Goal: Task Accomplishment & Management: Use online tool/utility

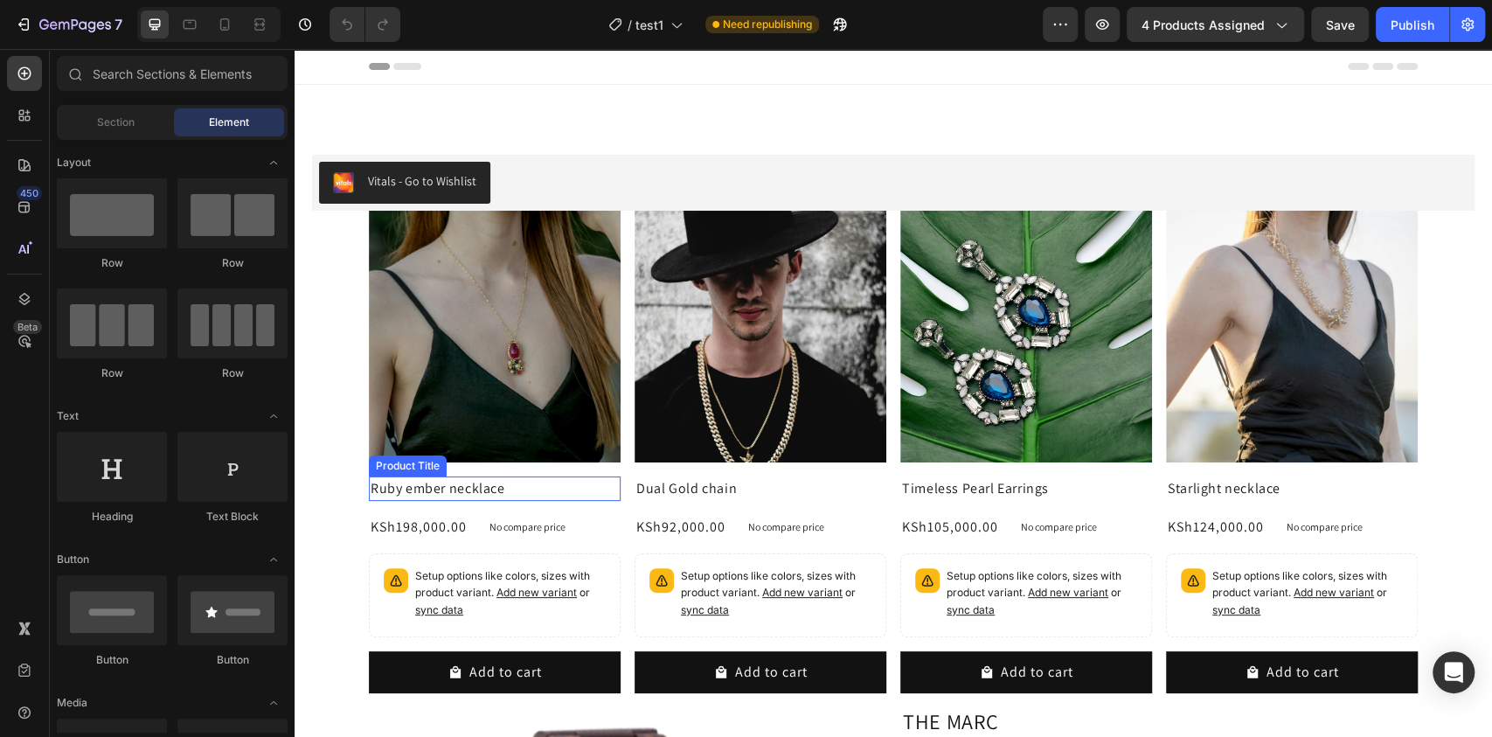
click at [457, 486] on h2 "Ruby ember necklace" at bounding box center [495, 488] width 252 height 24
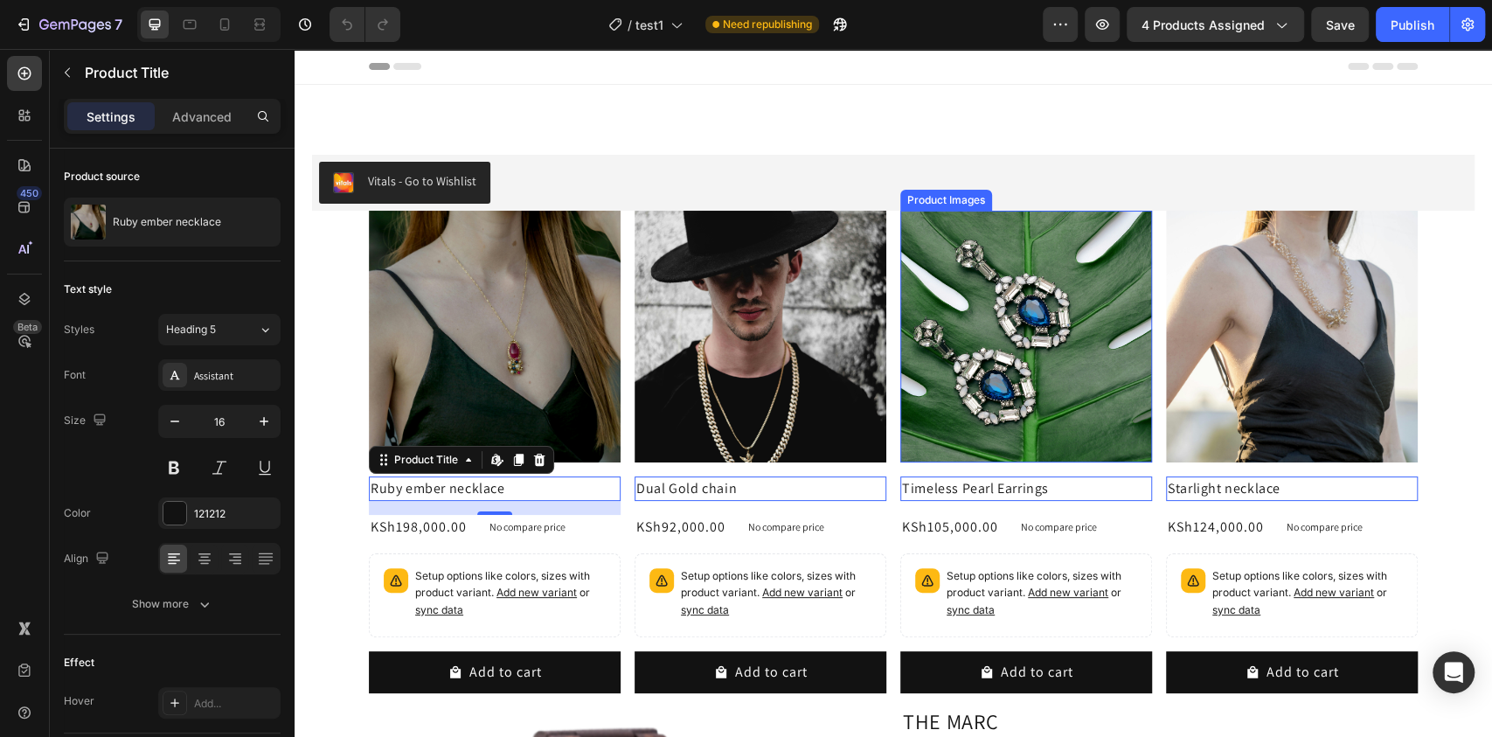
click at [1036, 311] on img at bounding box center [1026, 337] width 252 height 252
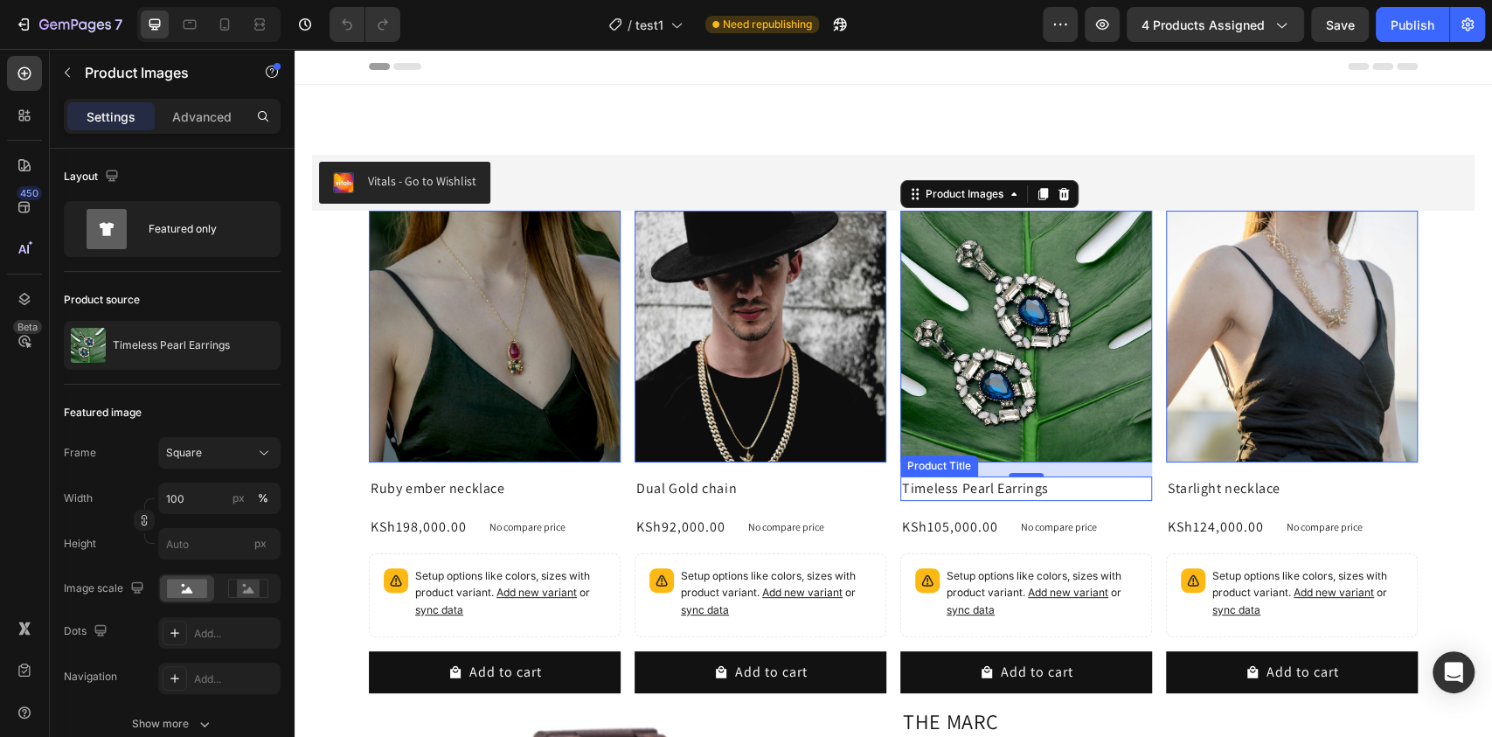
click at [621, 486] on h2 "Timeless Pearl Earrings" at bounding box center [495, 488] width 252 height 24
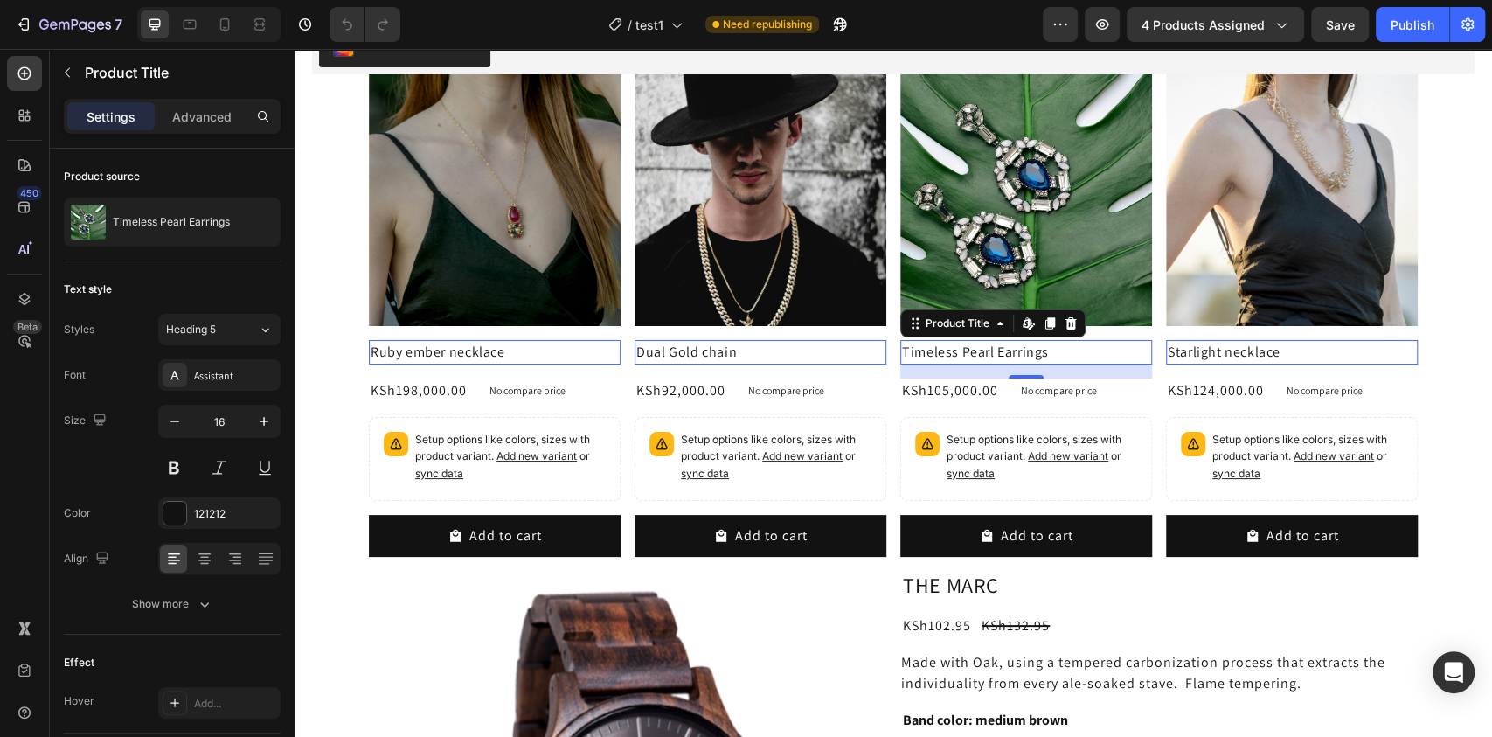
scroll to position [138, 0]
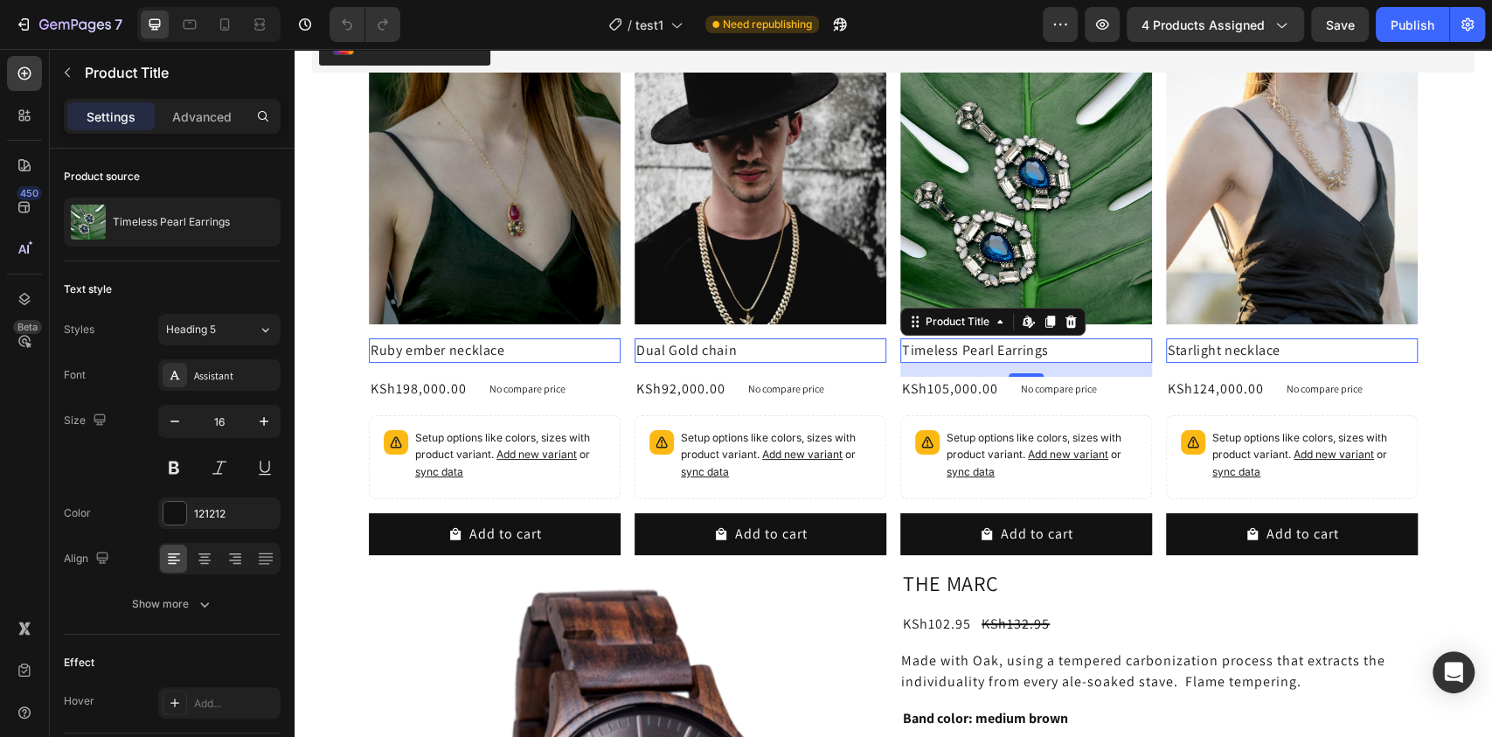
click at [621, 351] on h2 "Timeless Pearl Earrings" at bounding box center [495, 350] width 252 height 24
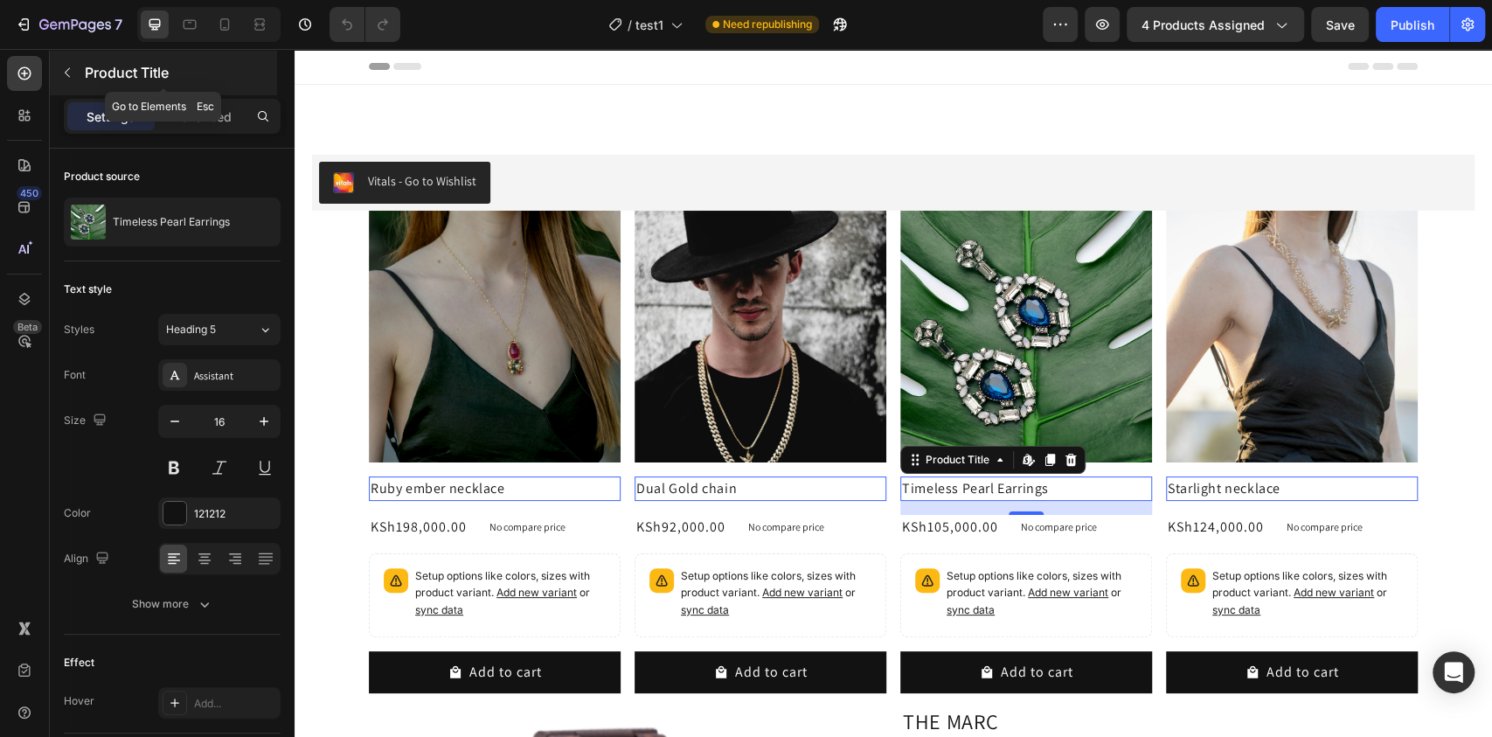
click at [61, 80] on button "button" at bounding box center [67, 73] width 28 height 28
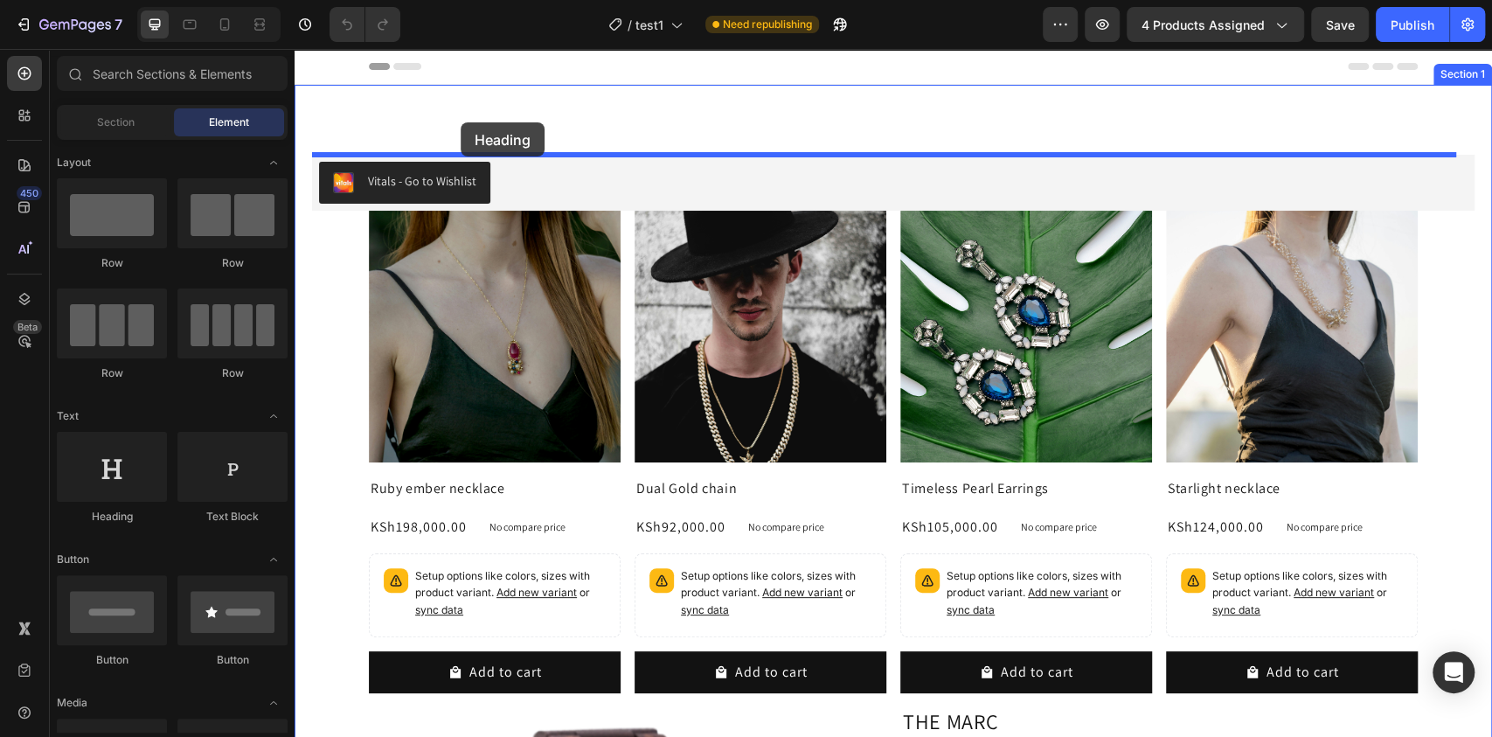
drag, startPoint x: 430, startPoint y: 538, endPoint x: 461, endPoint y: 122, distance: 417.2
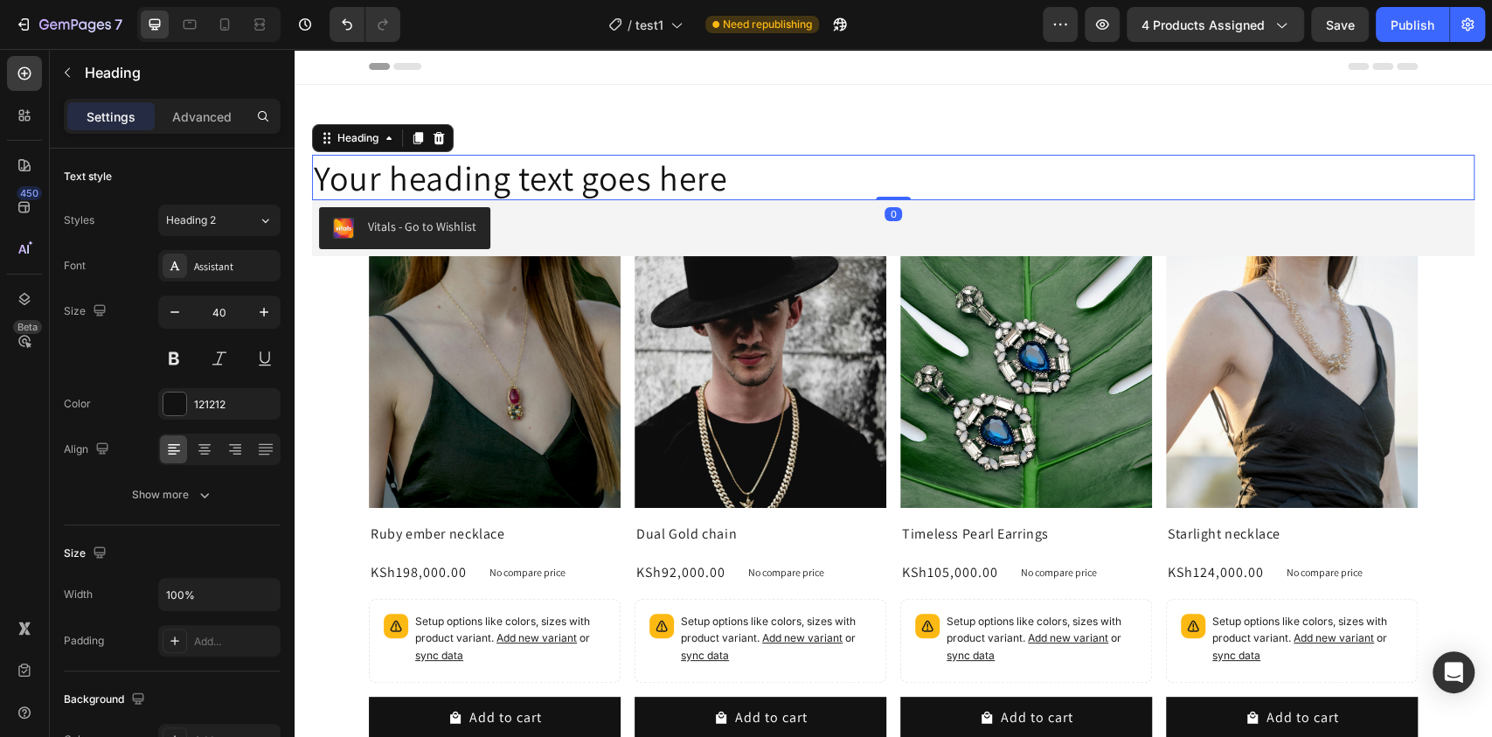
click at [368, 166] on h2 "Your heading text goes here" at bounding box center [893, 177] width 1163 height 45
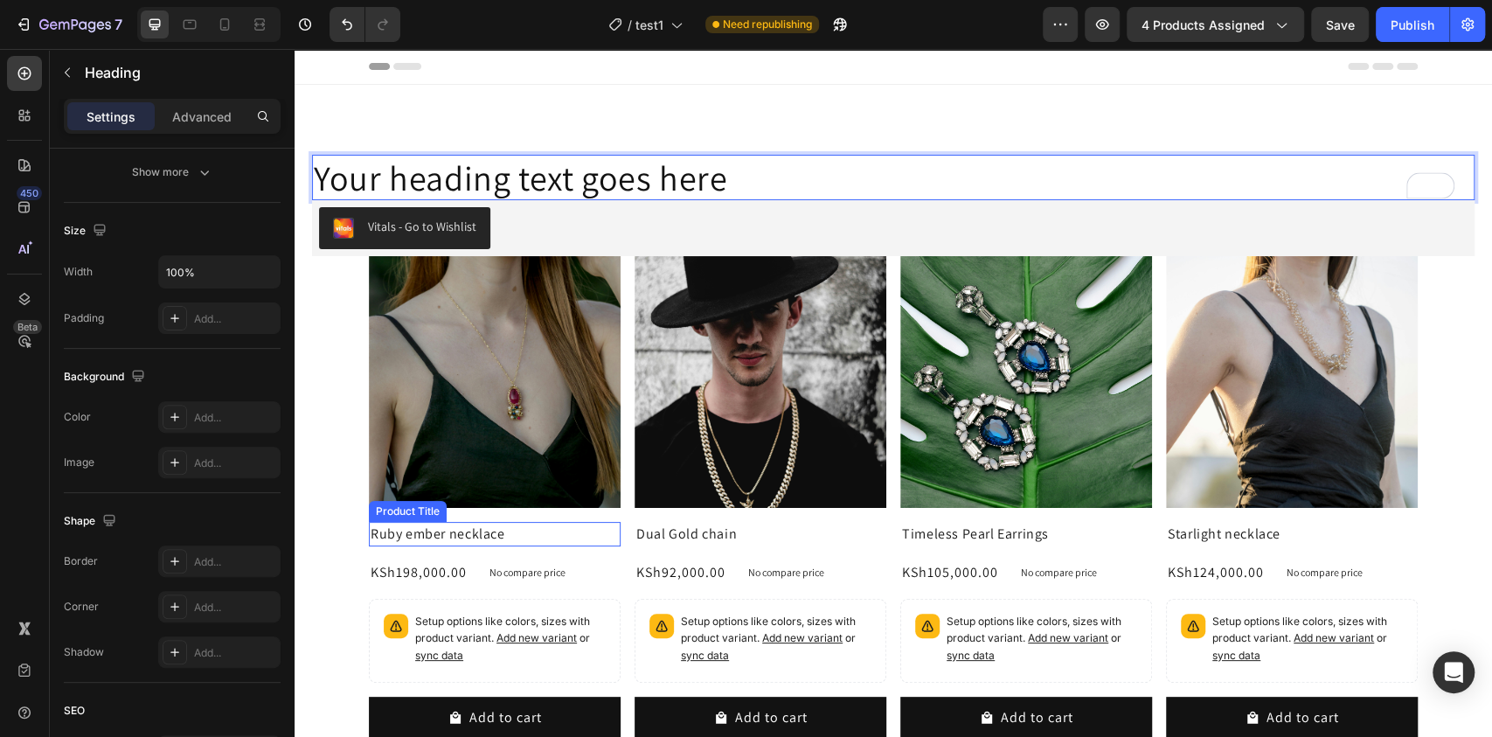
click at [383, 529] on h2 "Ruby ember necklace" at bounding box center [495, 534] width 252 height 24
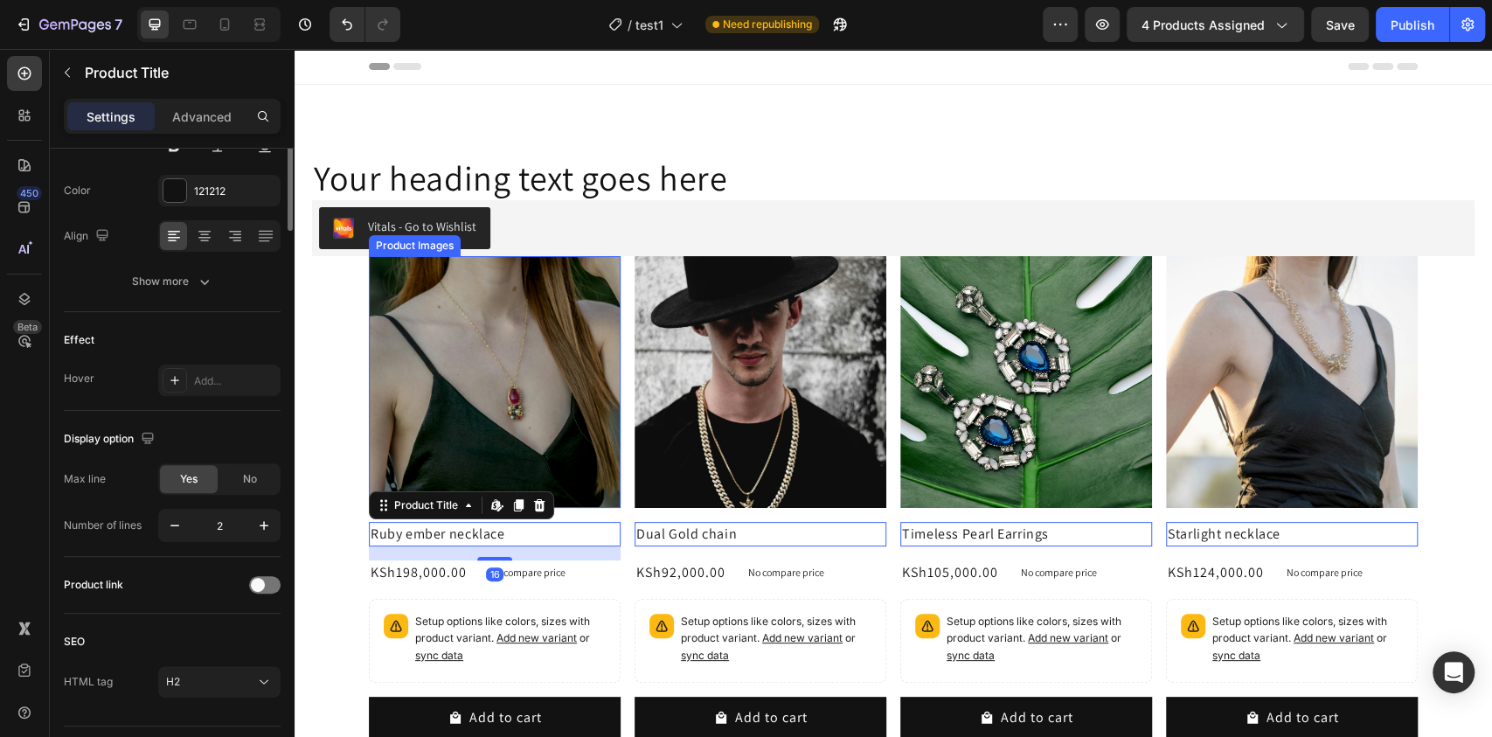
scroll to position [0, 0]
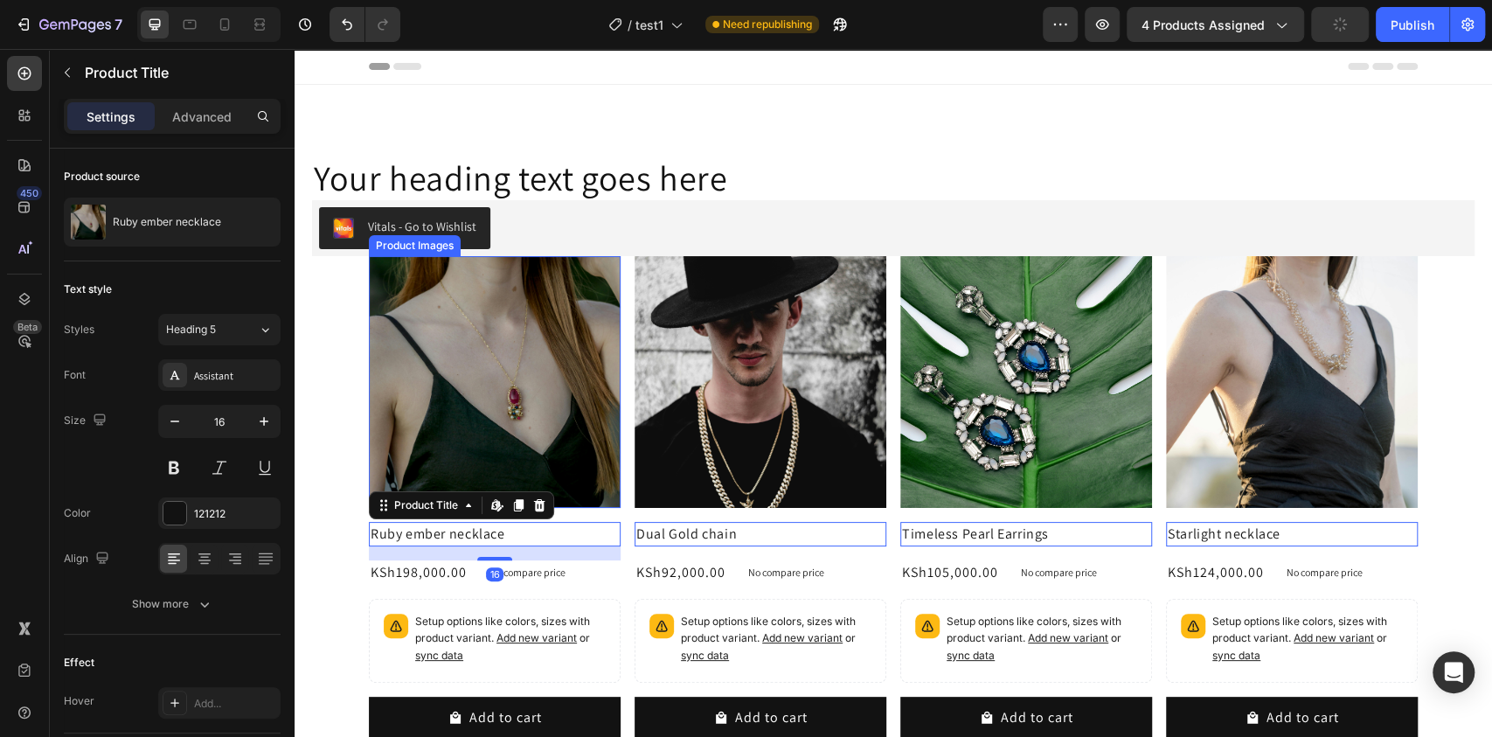
click at [427, 444] on img at bounding box center [495, 382] width 252 height 252
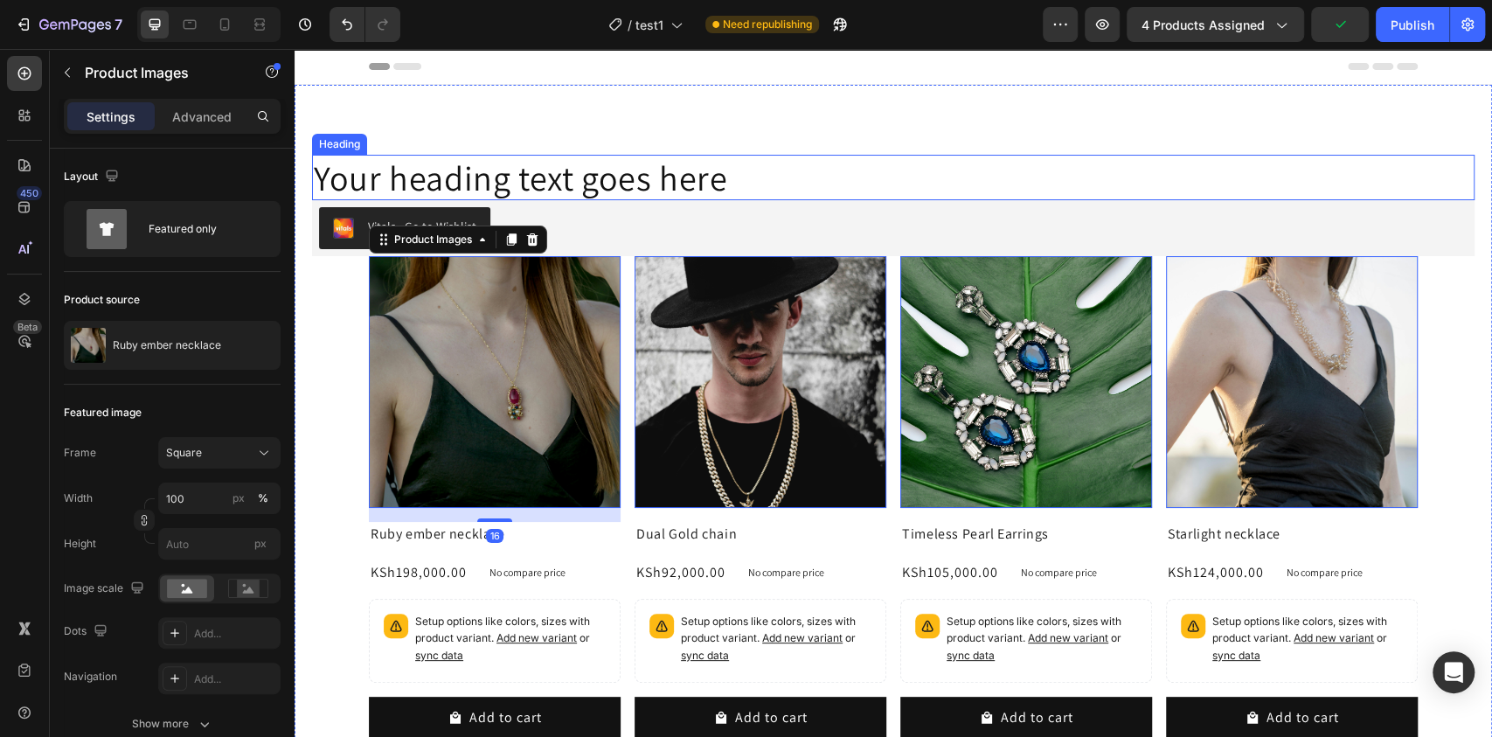
click at [472, 181] on p "Your heading text goes here" at bounding box center [893, 177] width 1159 height 42
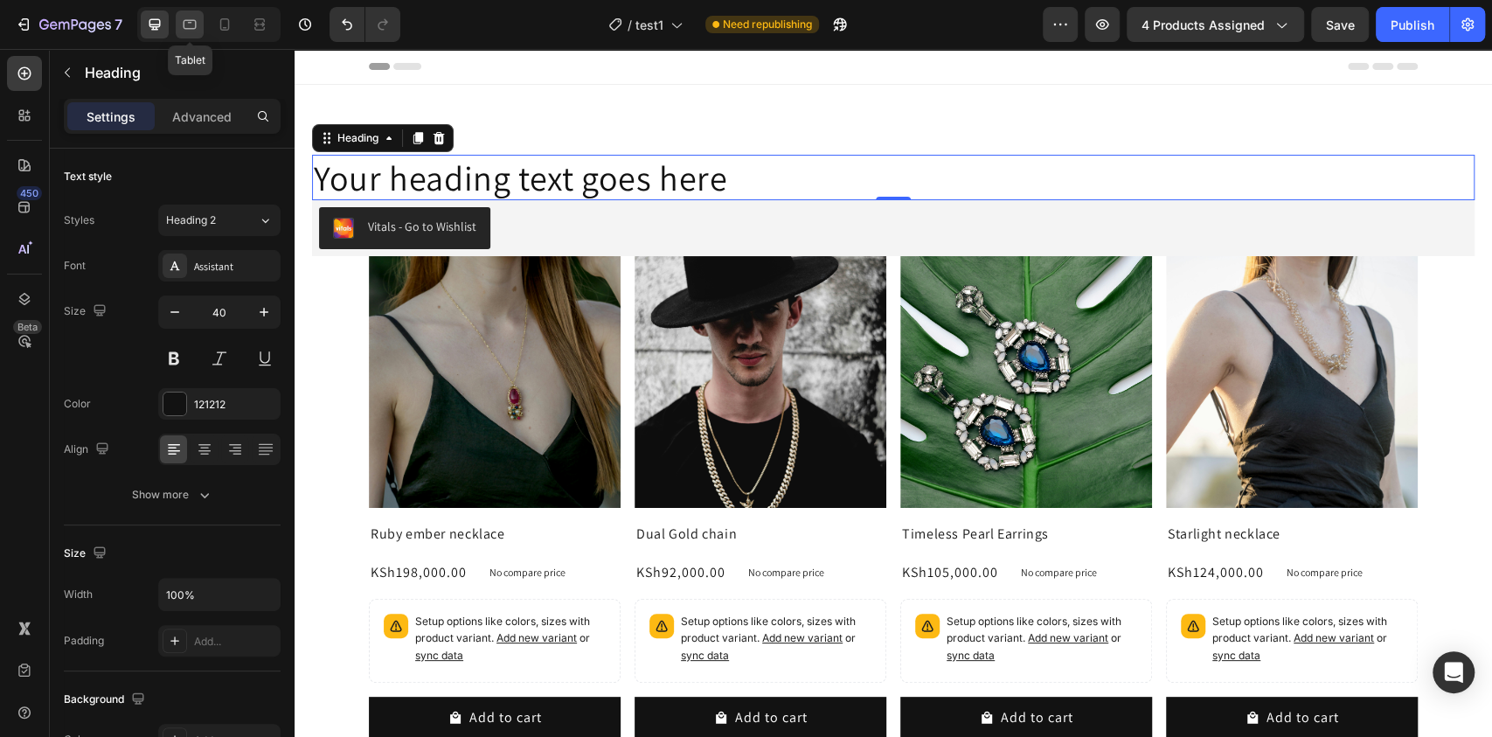
click at [185, 33] on div at bounding box center [190, 24] width 28 height 28
type input "32"
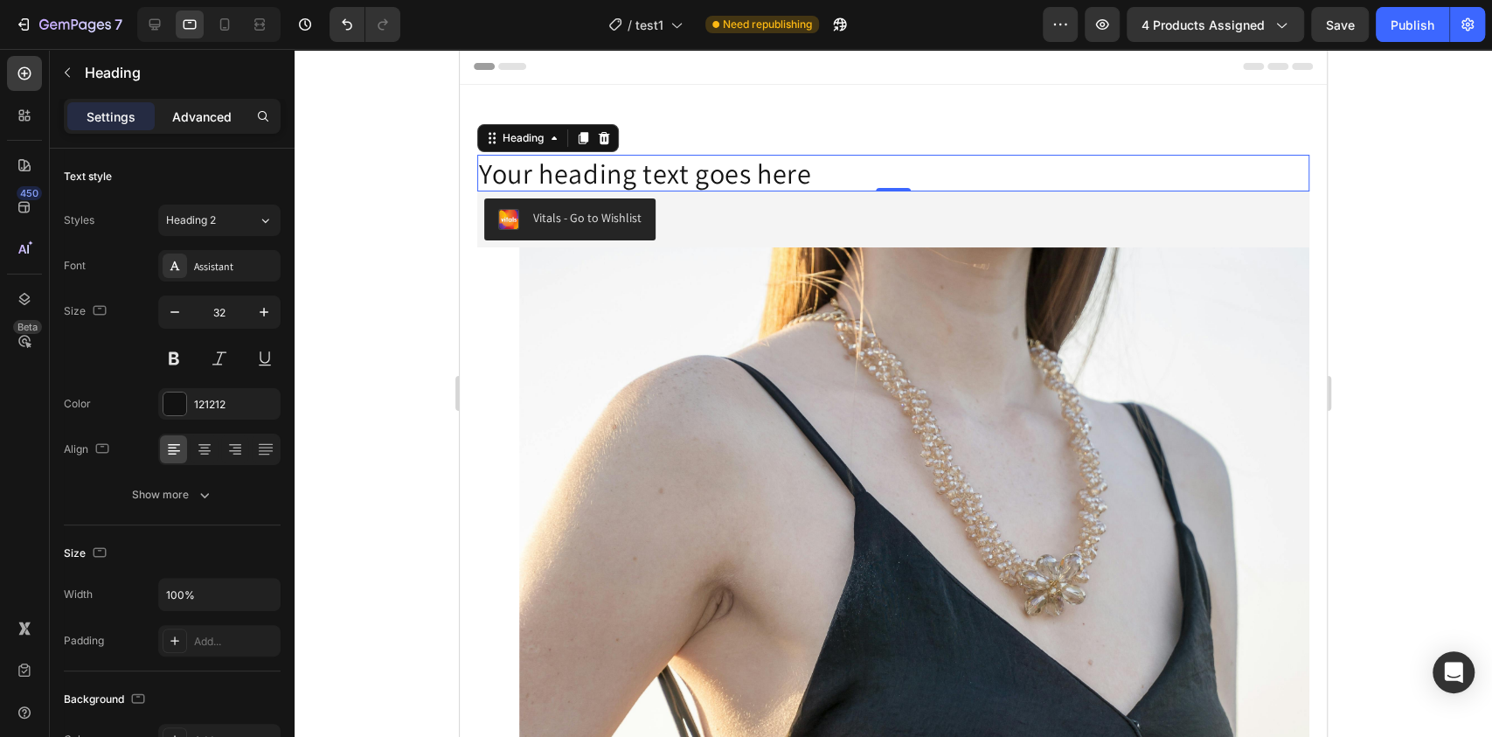
click at [199, 111] on p "Advanced" at bounding box center [201, 117] width 59 height 18
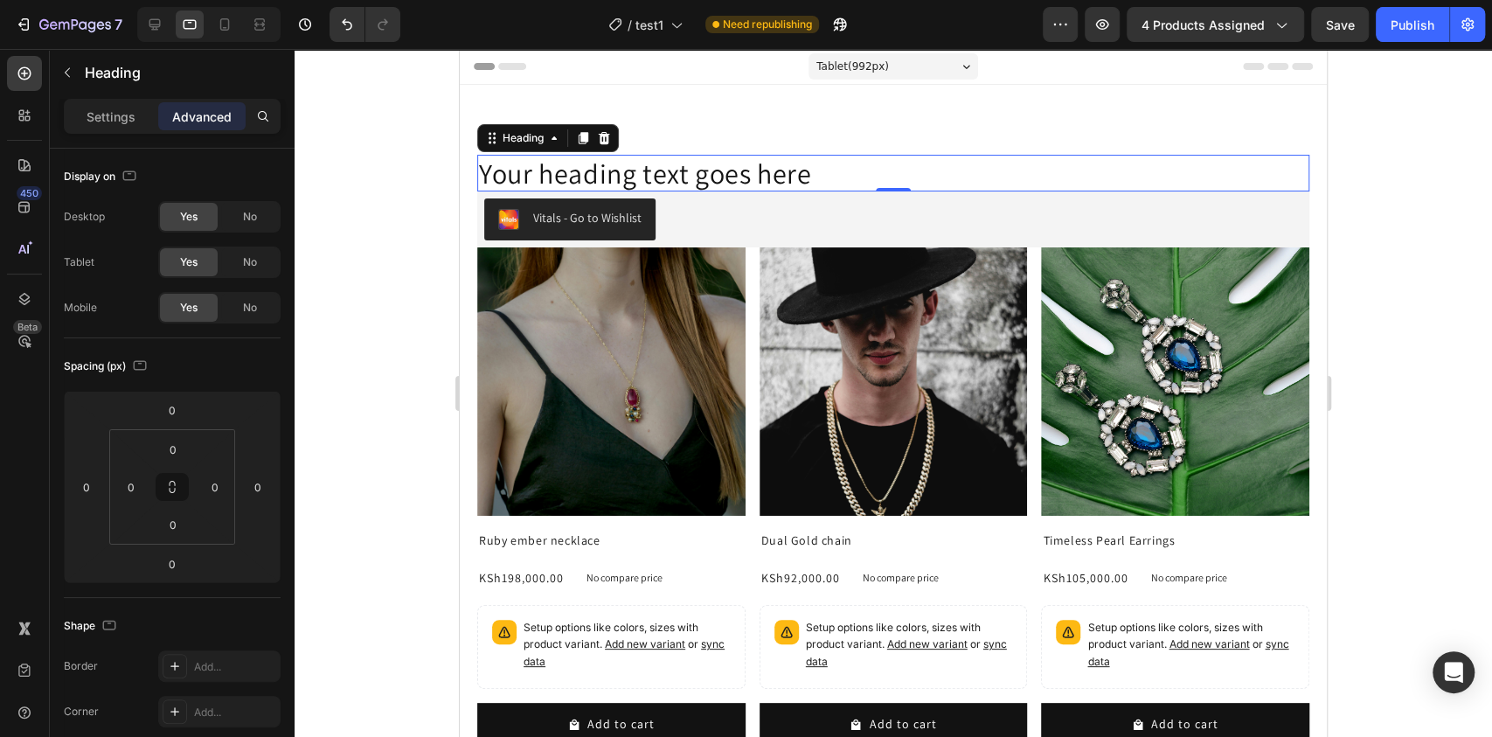
scroll to position [44, 0]
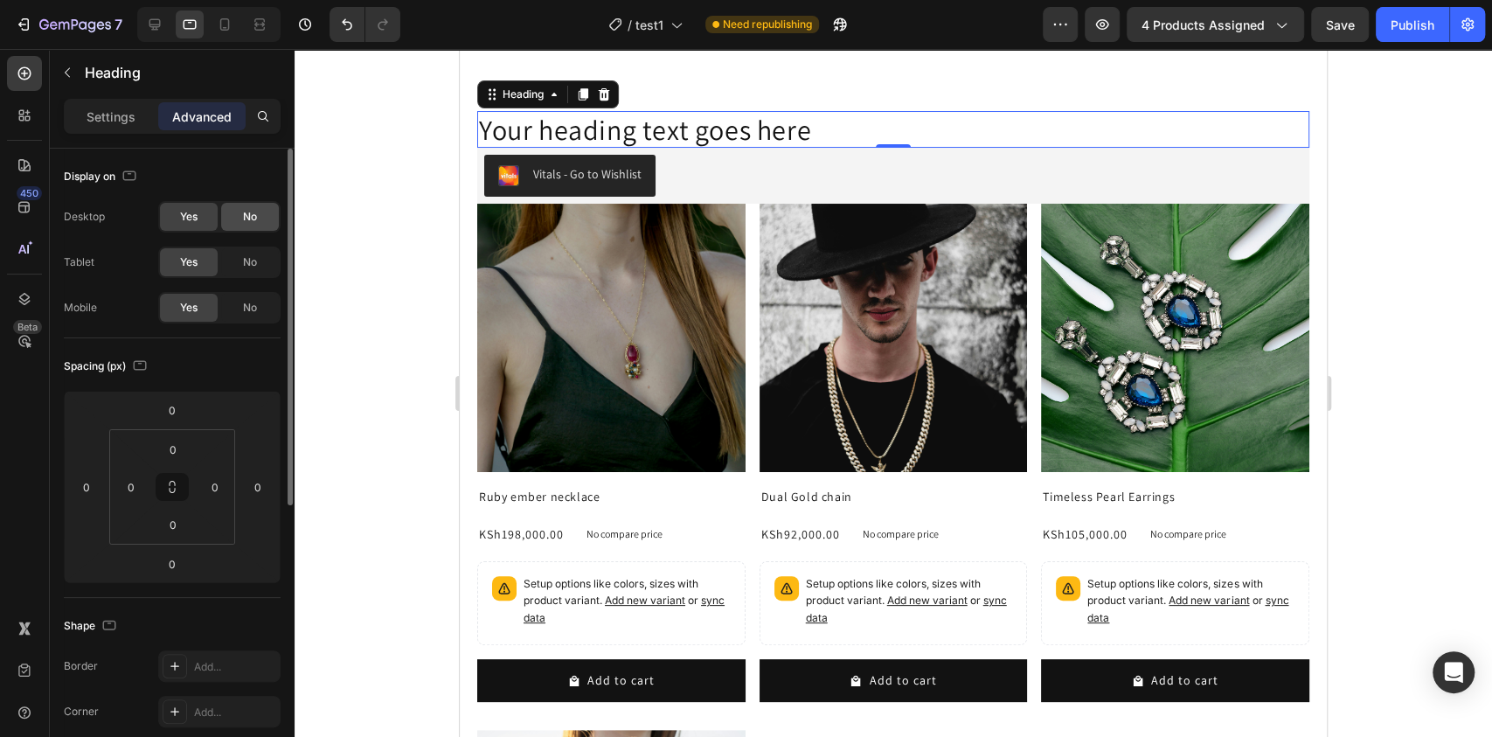
click at [259, 219] on div "No" at bounding box center [250, 217] width 58 height 28
